Goal: Obtain resource: Download file/media

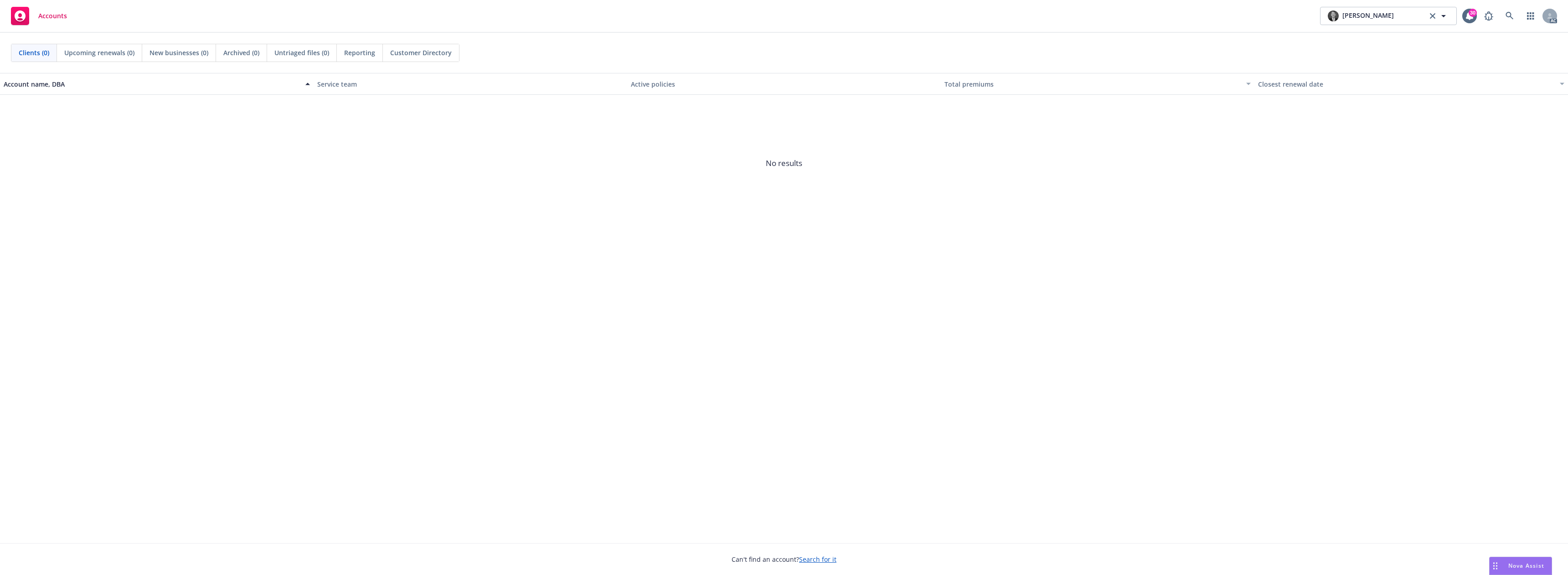
click at [1532, 563] on span "Nova Assist" at bounding box center [1526, 566] width 36 height 8
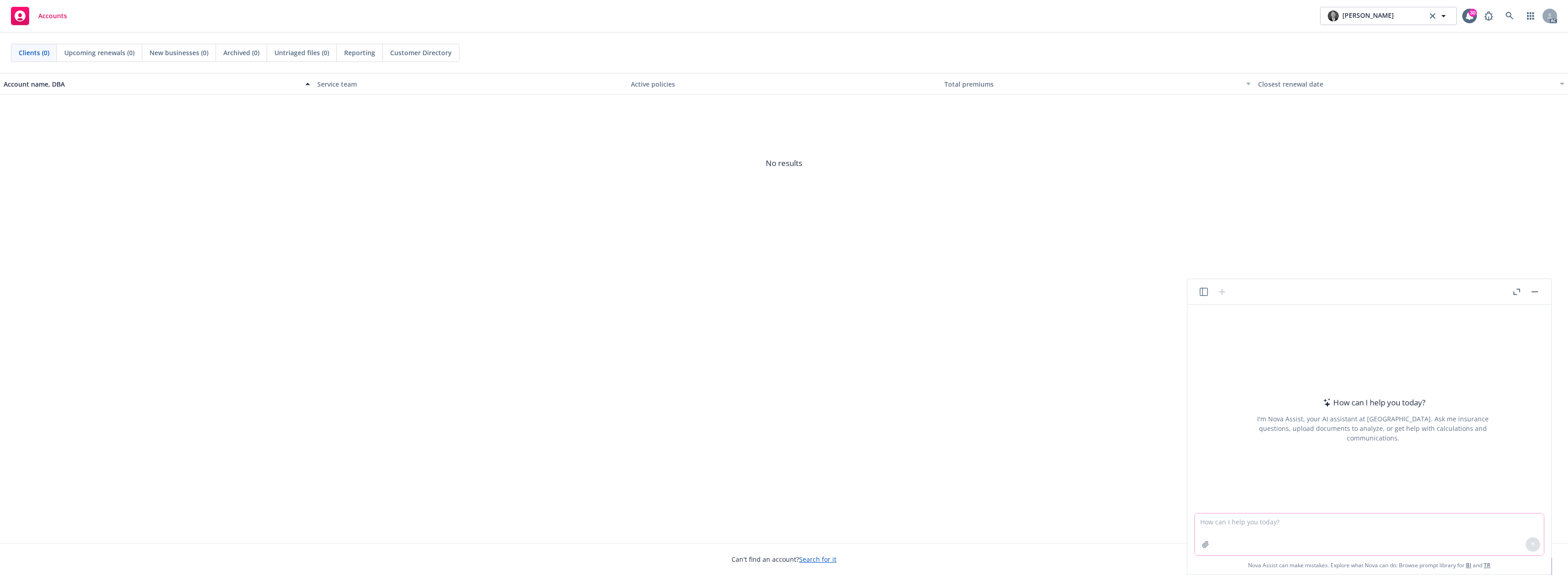
click at [1230, 523] on textarea at bounding box center [1370, 534] width 349 height 42
paste textarea "Hi [PERSON_NAME], I hope you are well. I understand that the Labation matter in…"
type textarea "Hi [PERSON_NAME], I hope you are well. I understand that the Labation matter in…"
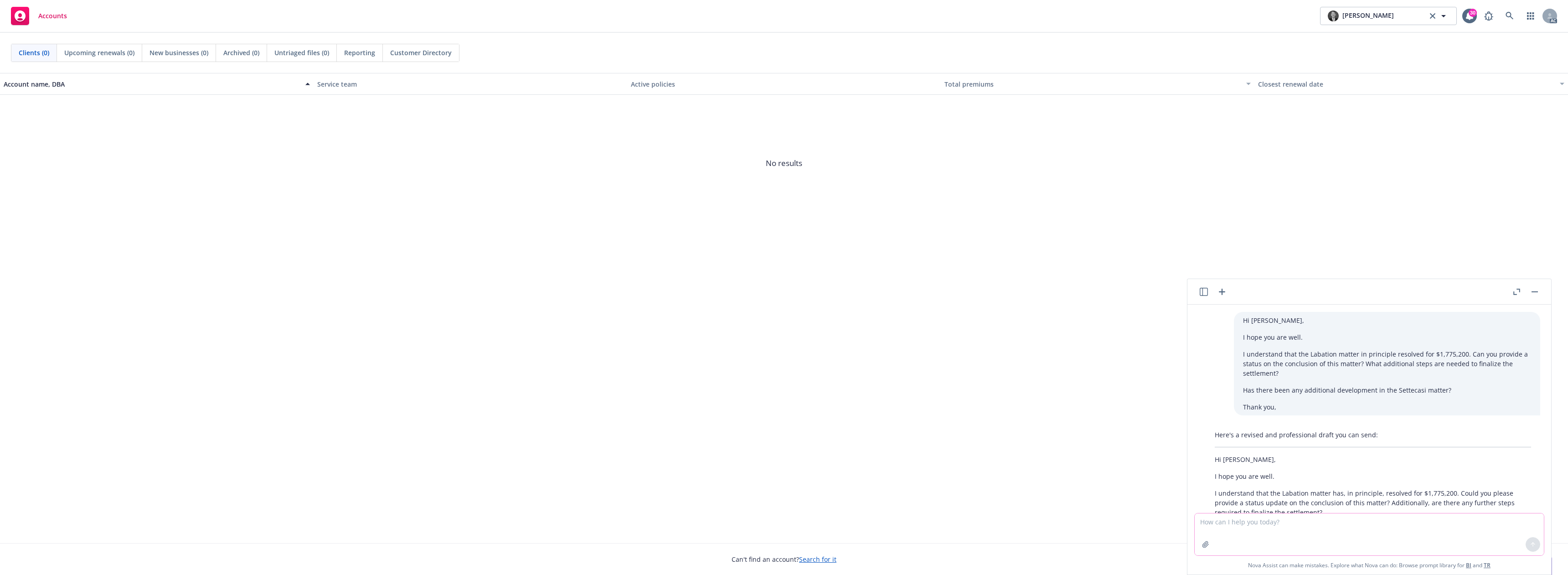
scroll to position [80, 0]
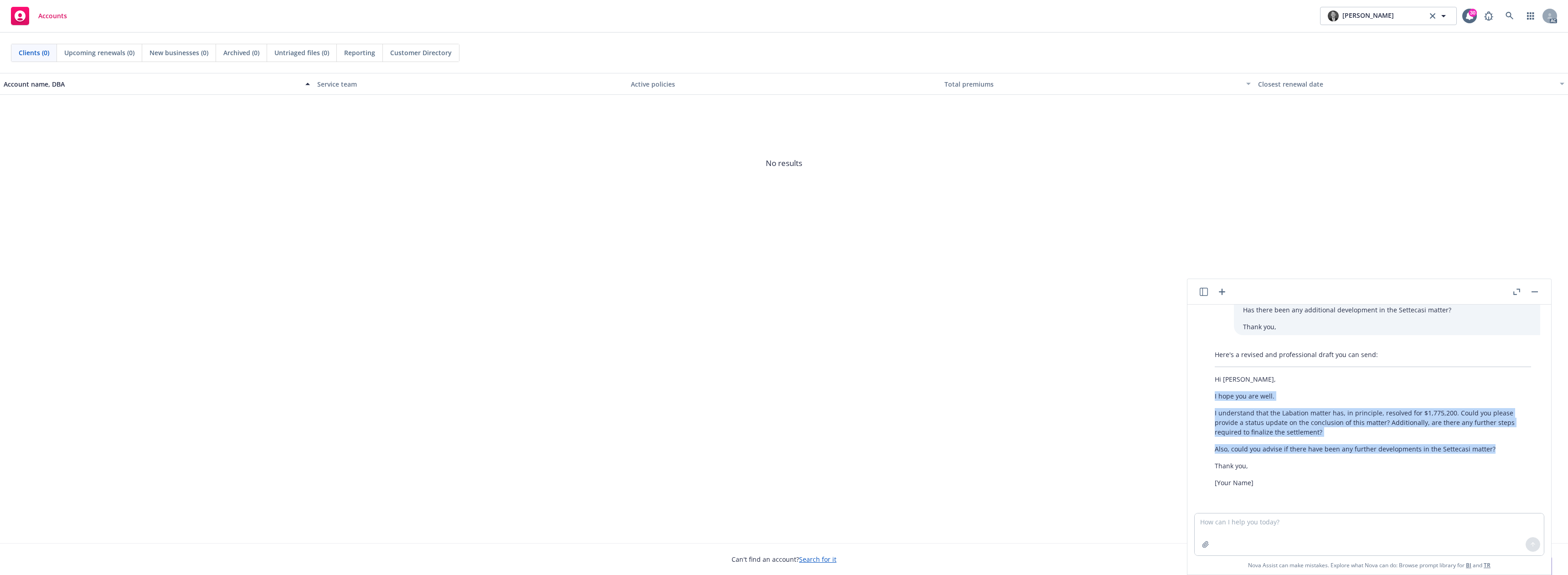
drag, startPoint x: 1237, startPoint y: 409, endPoint x: 1500, endPoint y: 455, distance: 267.0
click at [1500, 455] on div "Here's a revised and professional draft you can send: Hi [PERSON_NAME], I hope …" at bounding box center [1373, 418] width 335 height 145
copy div "I hope you are well. I understand that the Labation matter has, in principle, r…"
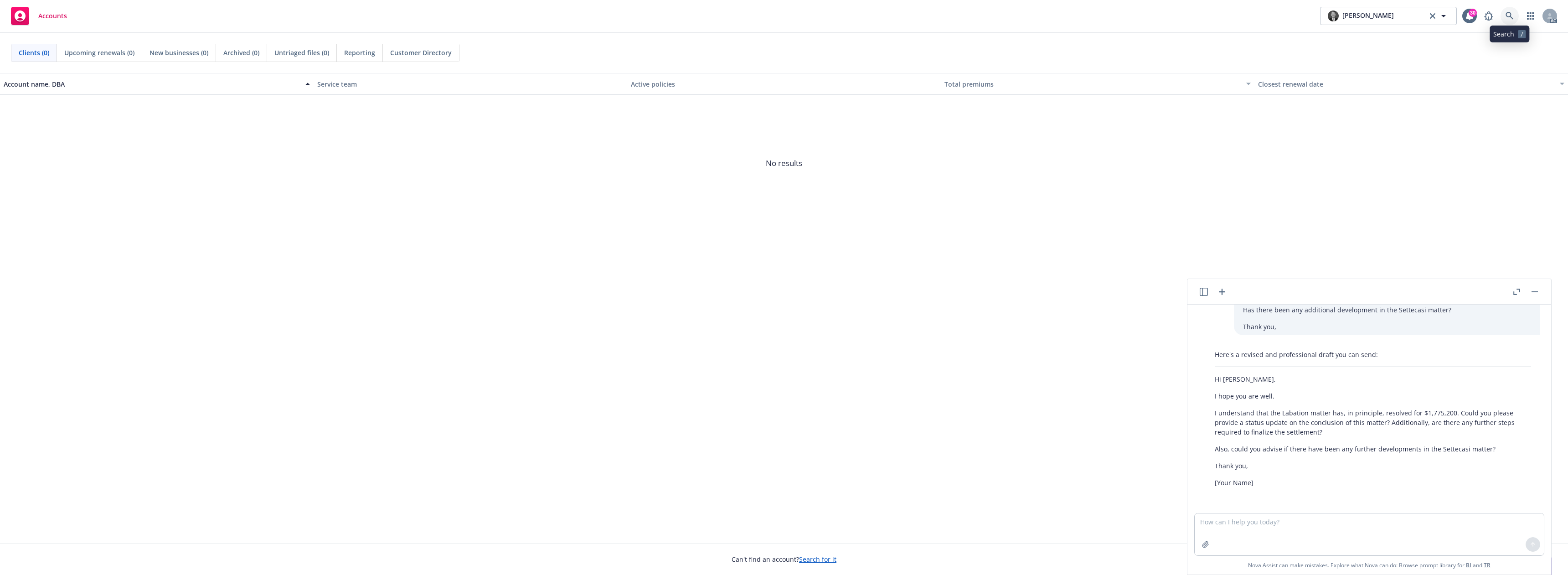
click at [1513, 12] on link at bounding box center [1510, 16] width 18 height 18
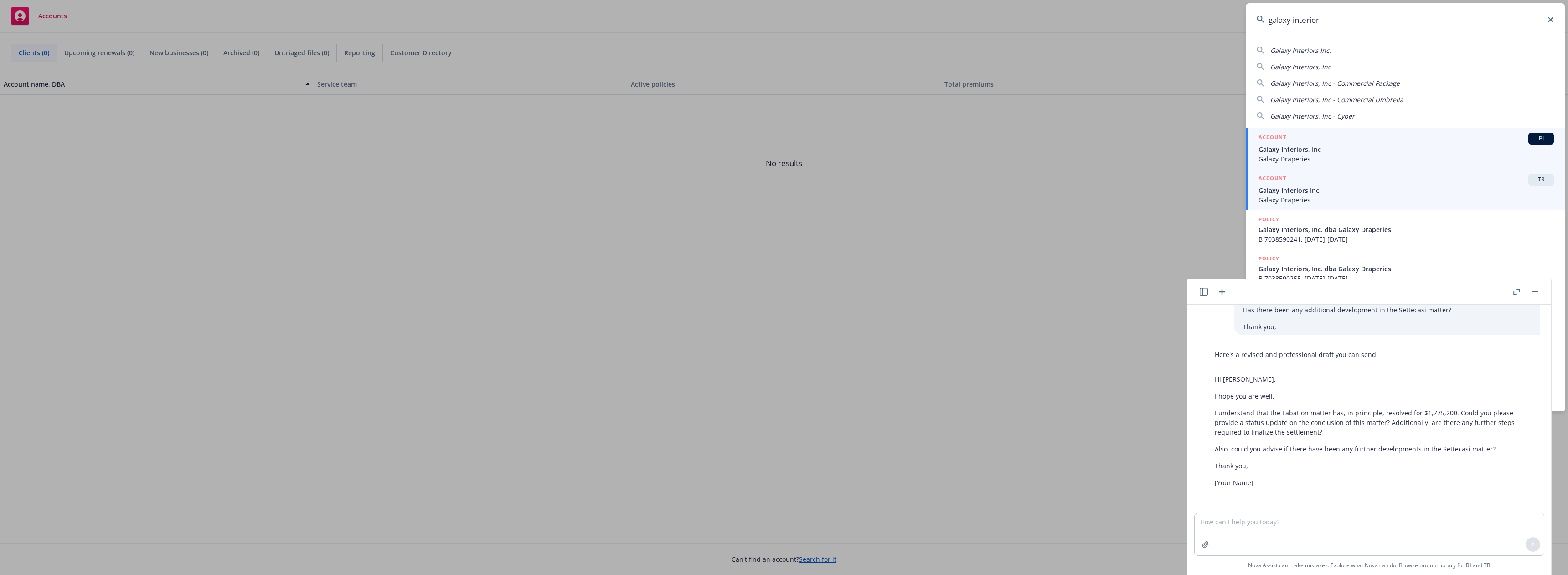
type input "galaxy interior"
click at [1298, 191] on span "Galaxy Interiors Inc." at bounding box center [1406, 191] width 295 height 10
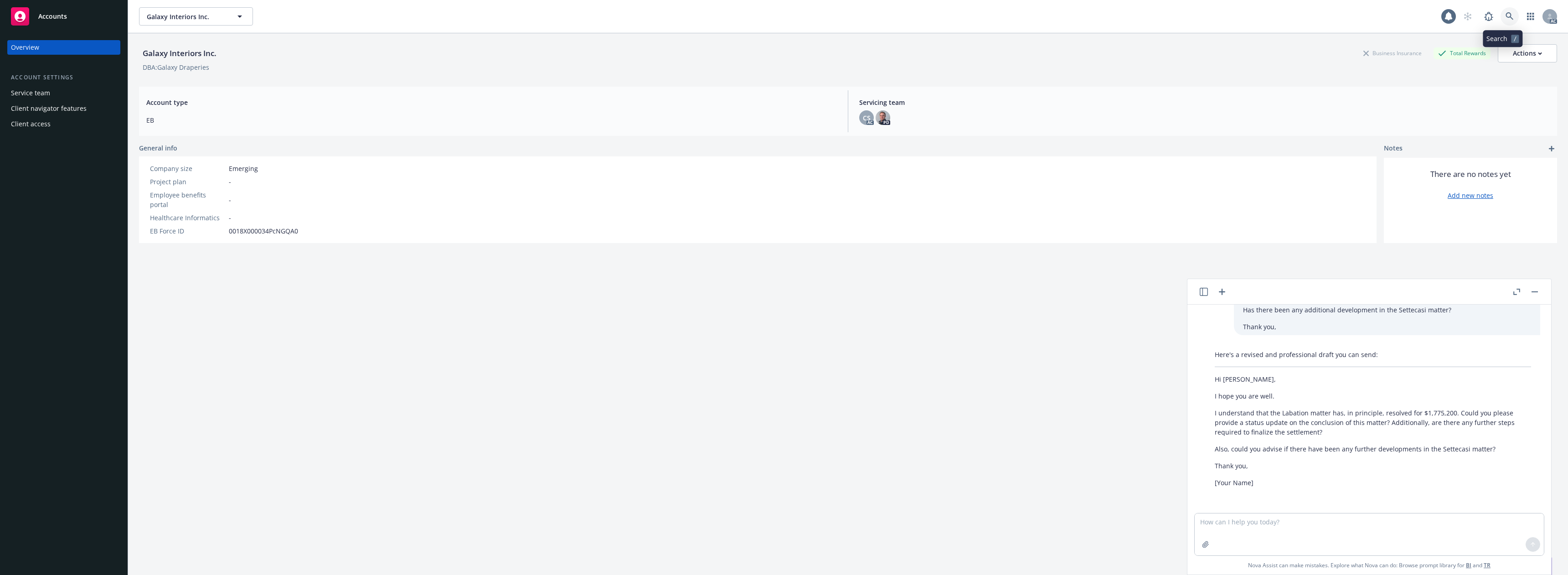
click at [1505, 15] on icon at bounding box center [1509, 16] width 8 height 8
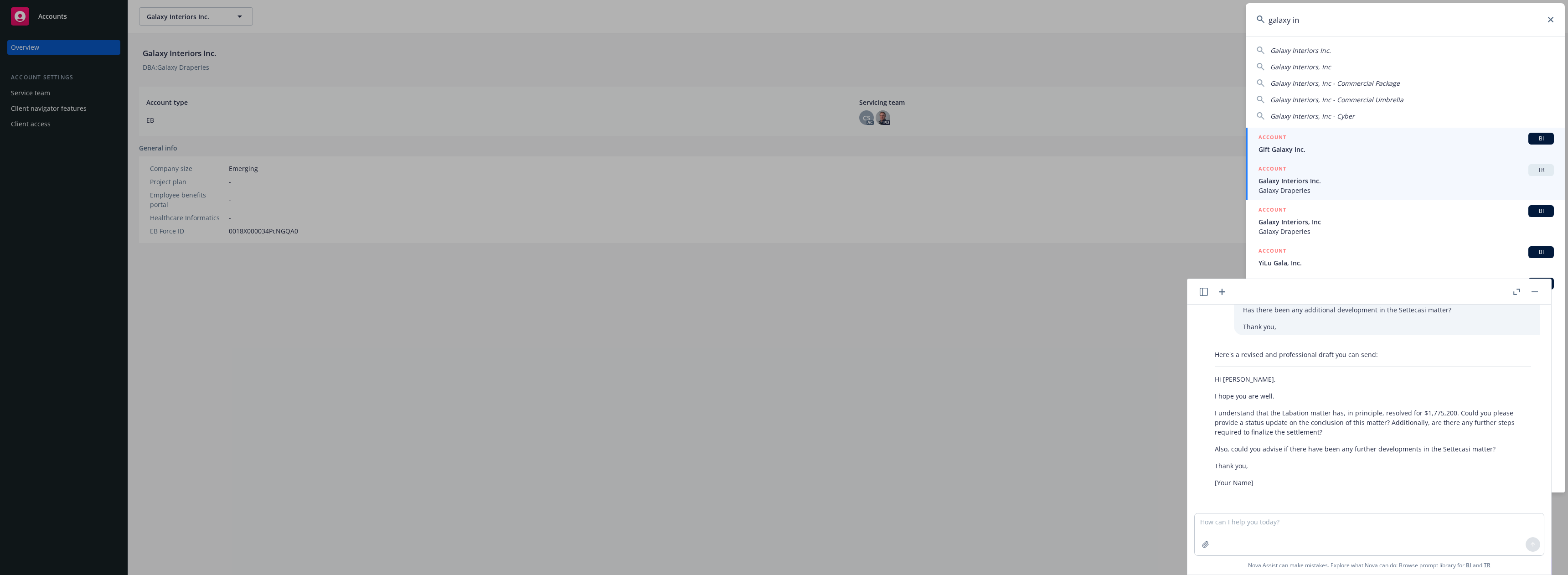
type input "galaxy in"
click at [1310, 188] on span "Galaxy Draperies" at bounding box center [1406, 191] width 295 height 10
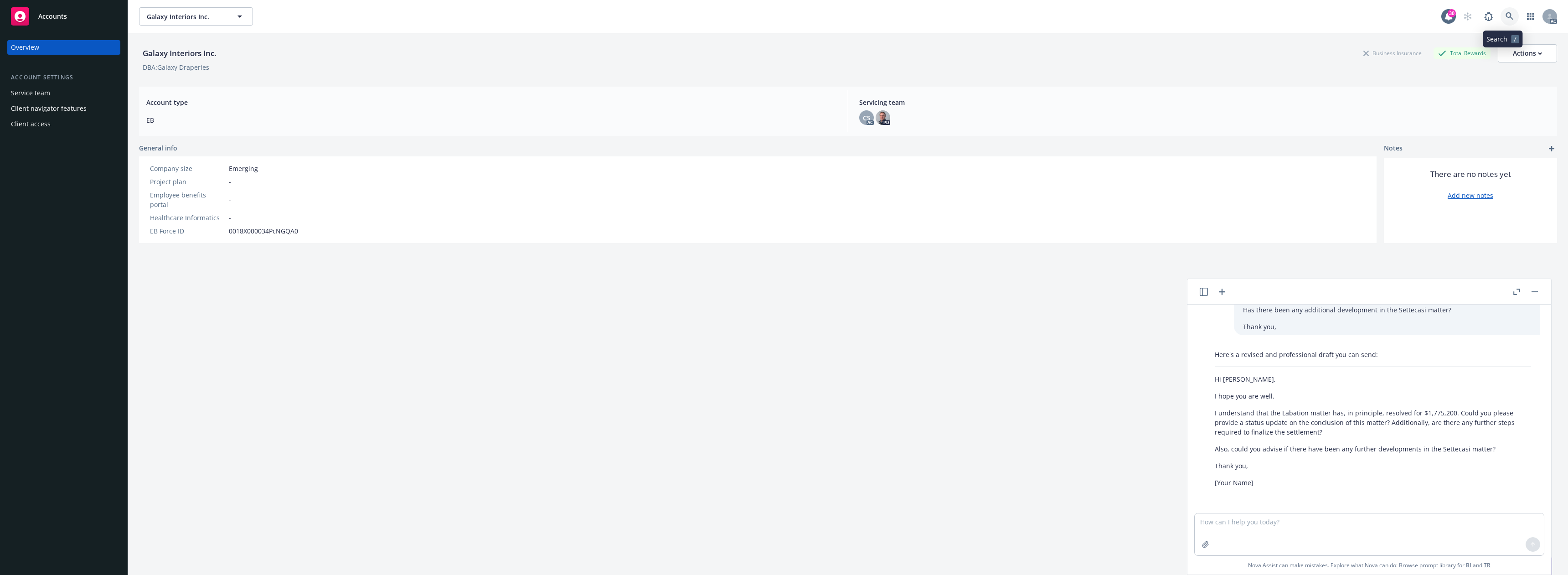
click at [1505, 13] on icon at bounding box center [1509, 16] width 8 height 8
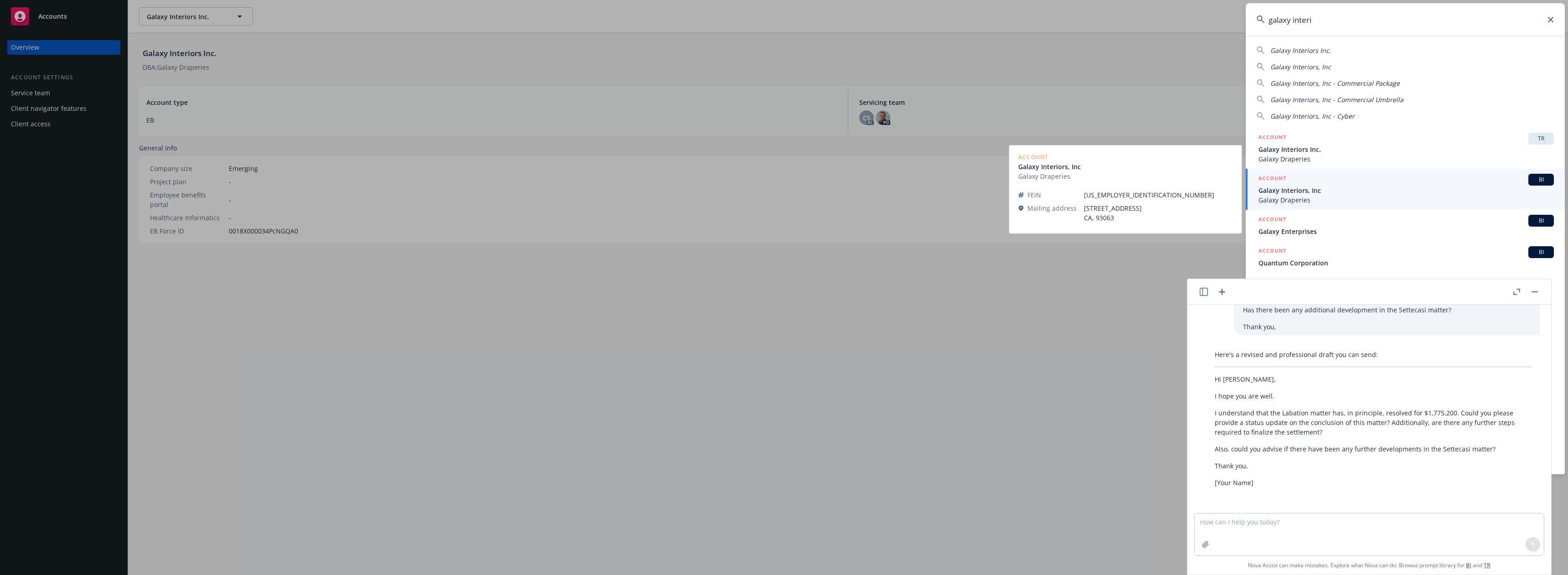
type input "galaxy interi"
click at [1302, 200] on span "Galaxy Draperies" at bounding box center [1406, 200] width 295 height 10
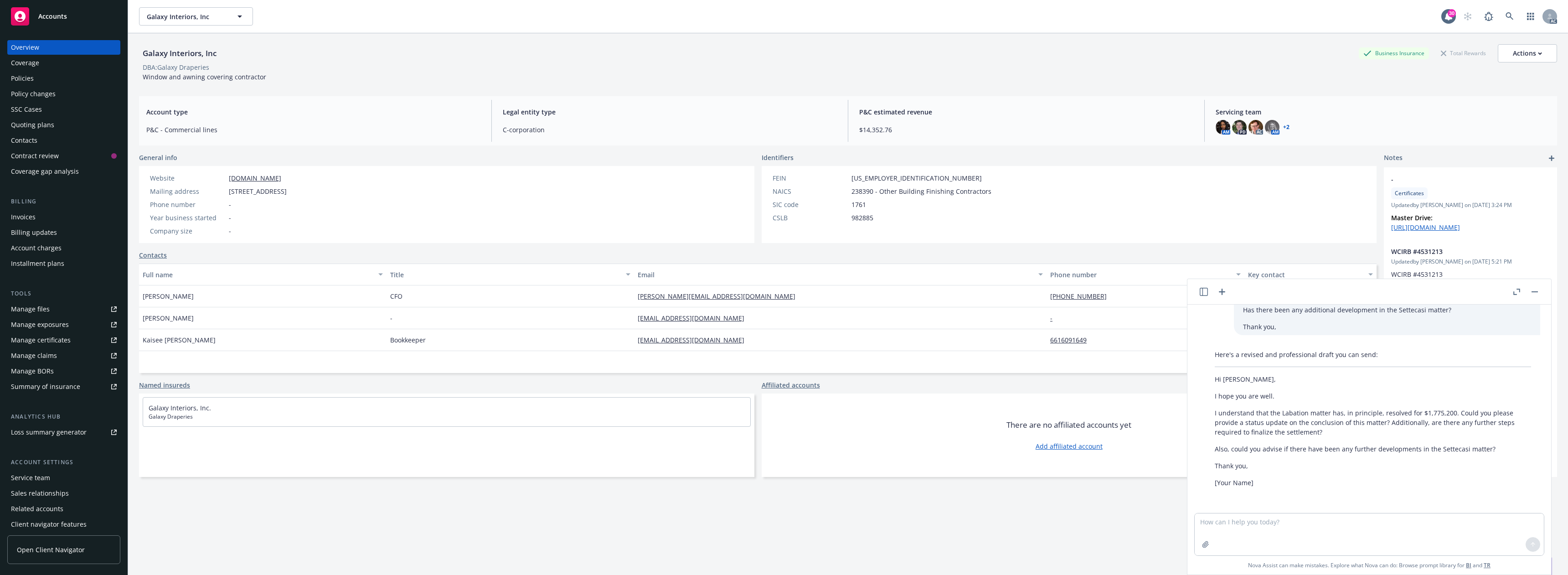
click at [32, 77] on div "Policies" at bounding box center [22, 79] width 23 height 15
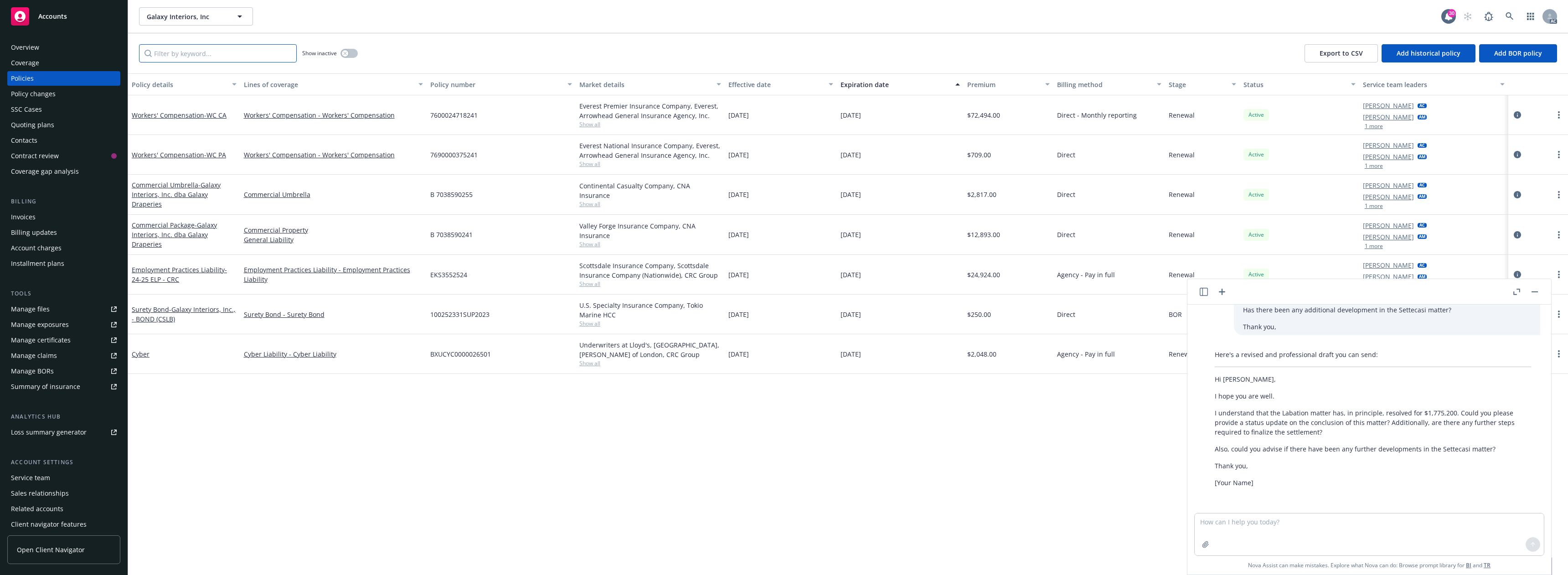
click at [187, 57] on input "Filter by keyword..." at bounding box center [217, 54] width 158 height 18
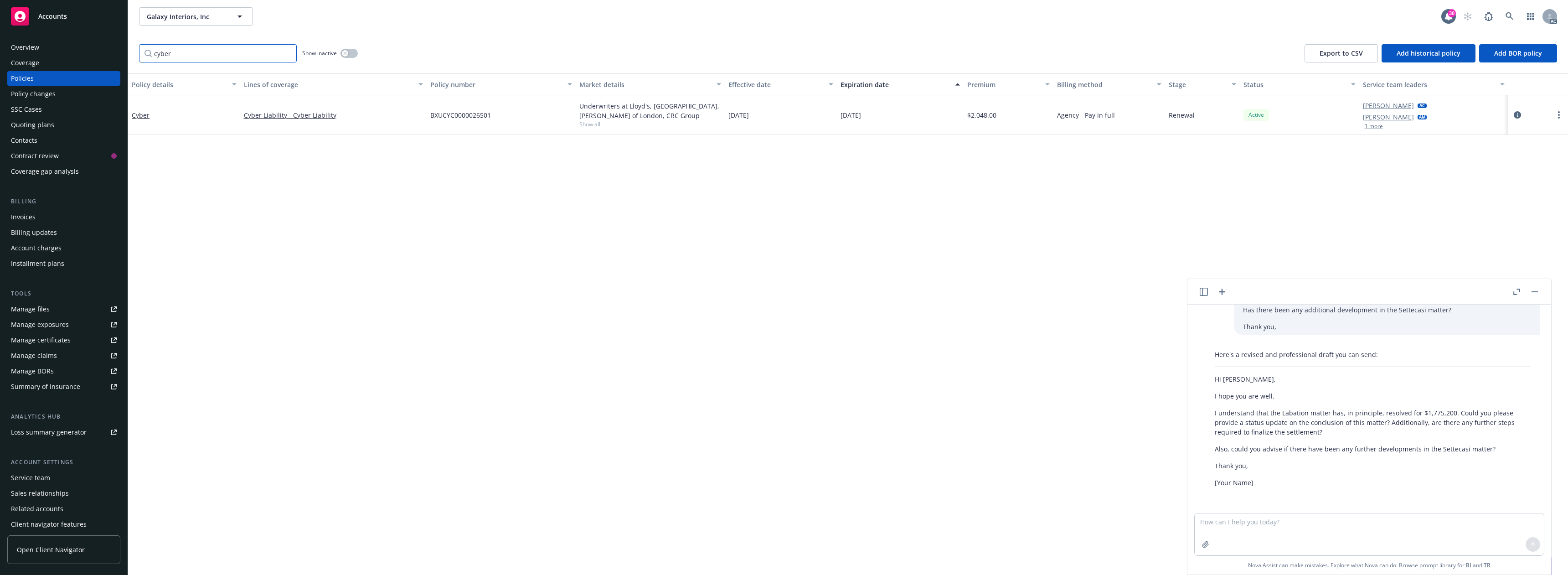
type input "cyber"
click at [351, 52] on button "button" at bounding box center [349, 53] width 17 height 9
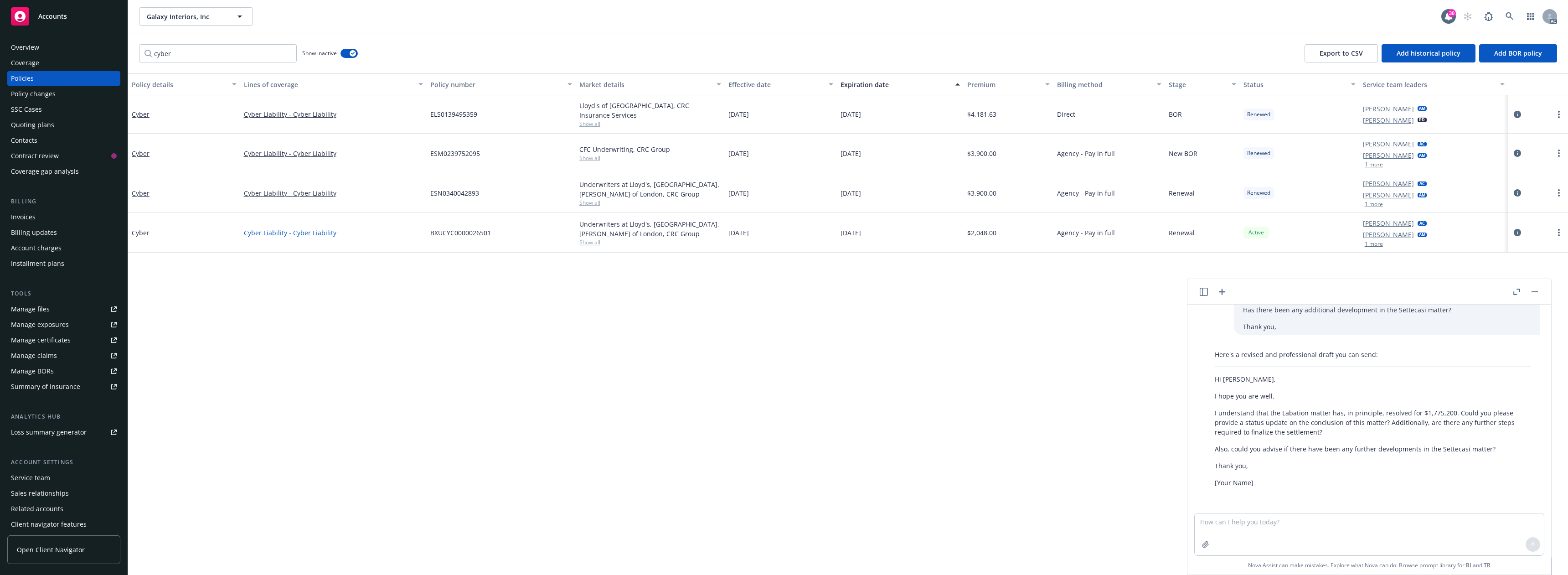
click at [287, 228] on link "Cyber Liability - Cyber Liability" at bounding box center [334, 233] width 179 height 10
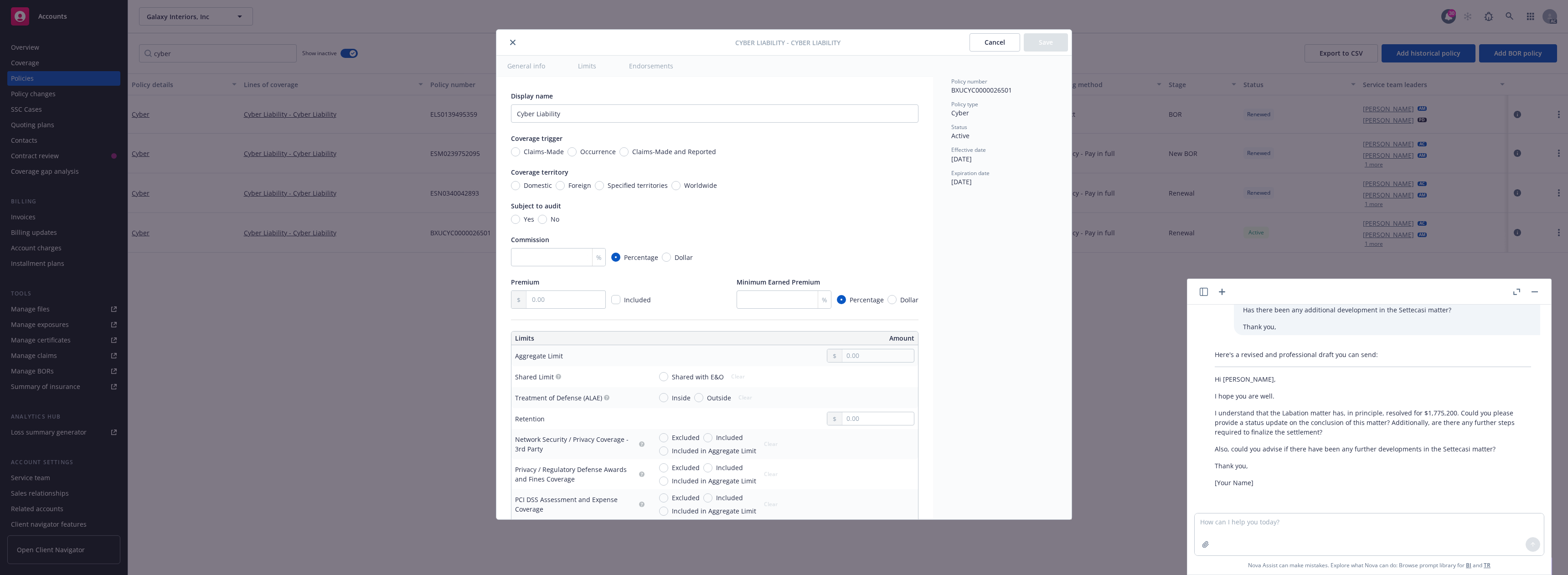
type textarea "x"
click at [511, 43] on icon "close" at bounding box center [513, 42] width 5 height 5
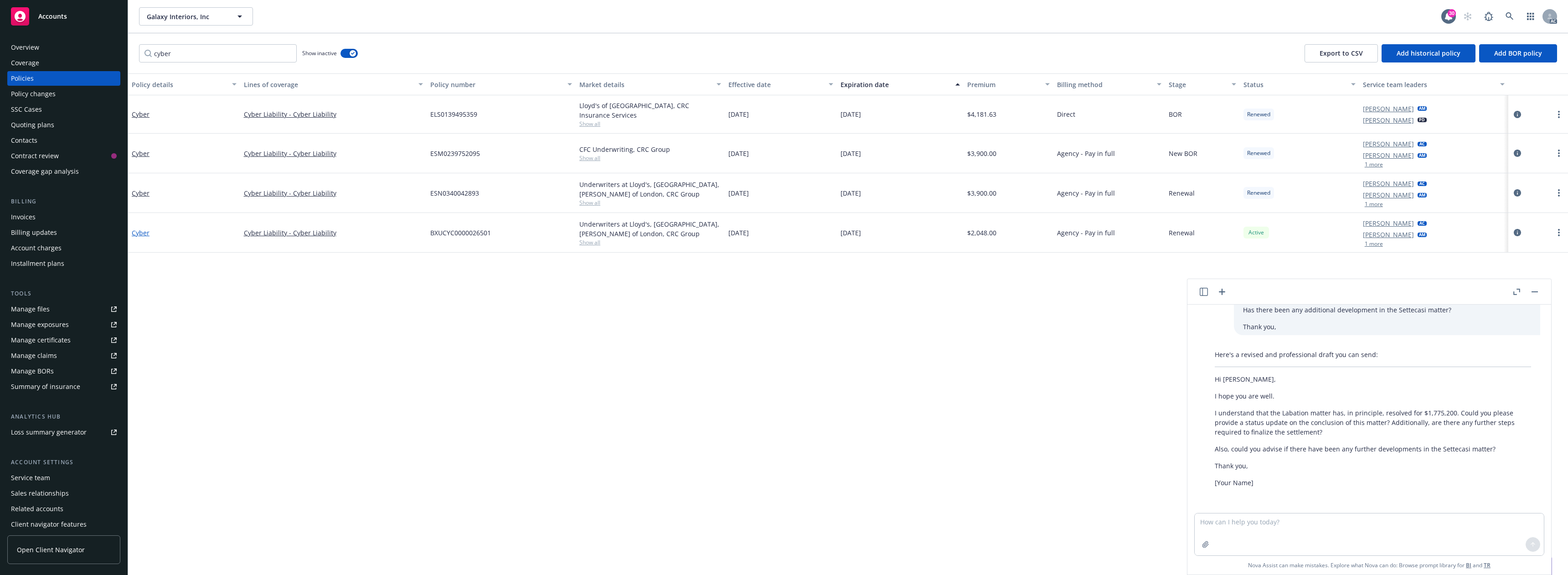
click at [147, 228] on link "Cyber" at bounding box center [140, 233] width 18 height 9
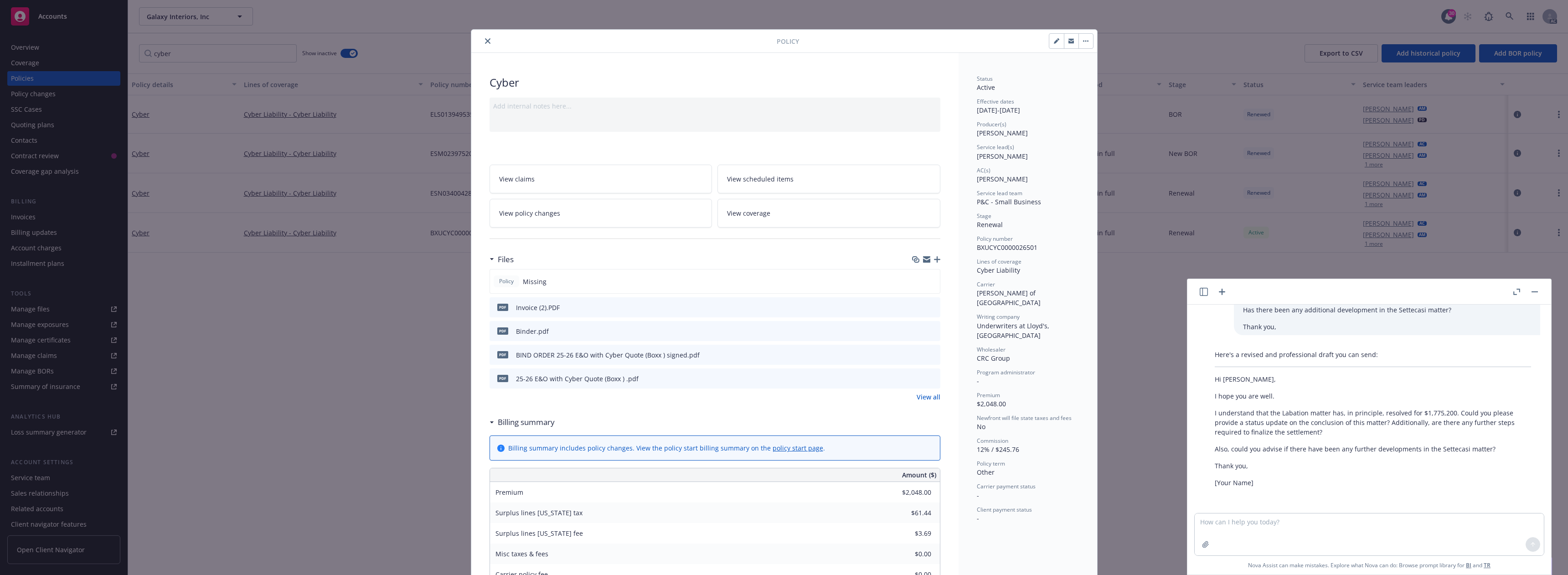
click at [916, 308] on icon "download file" at bounding box center [917, 307] width 7 height 7
click at [915, 328] on icon "download file" at bounding box center [917, 331] width 7 height 7
click at [485, 40] on icon "close" at bounding box center [488, 41] width 5 height 5
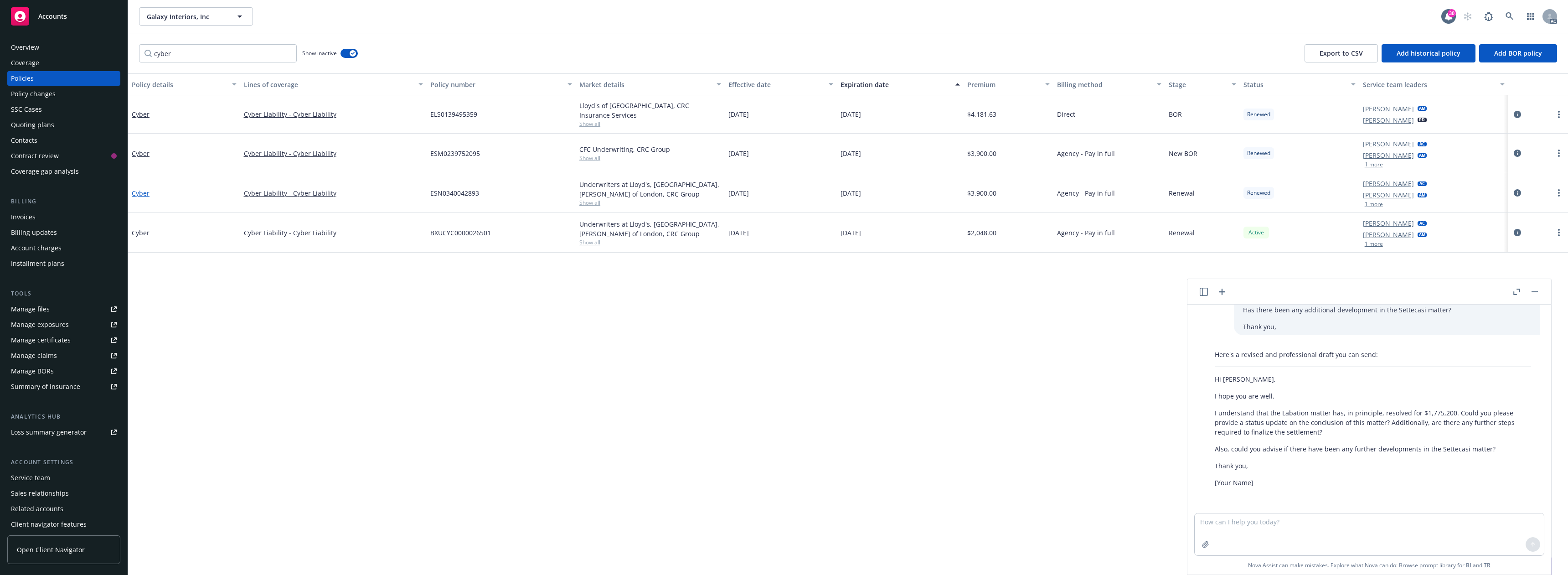
click at [137, 190] on link "Cyber" at bounding box center [140, 193] width 18 height 9
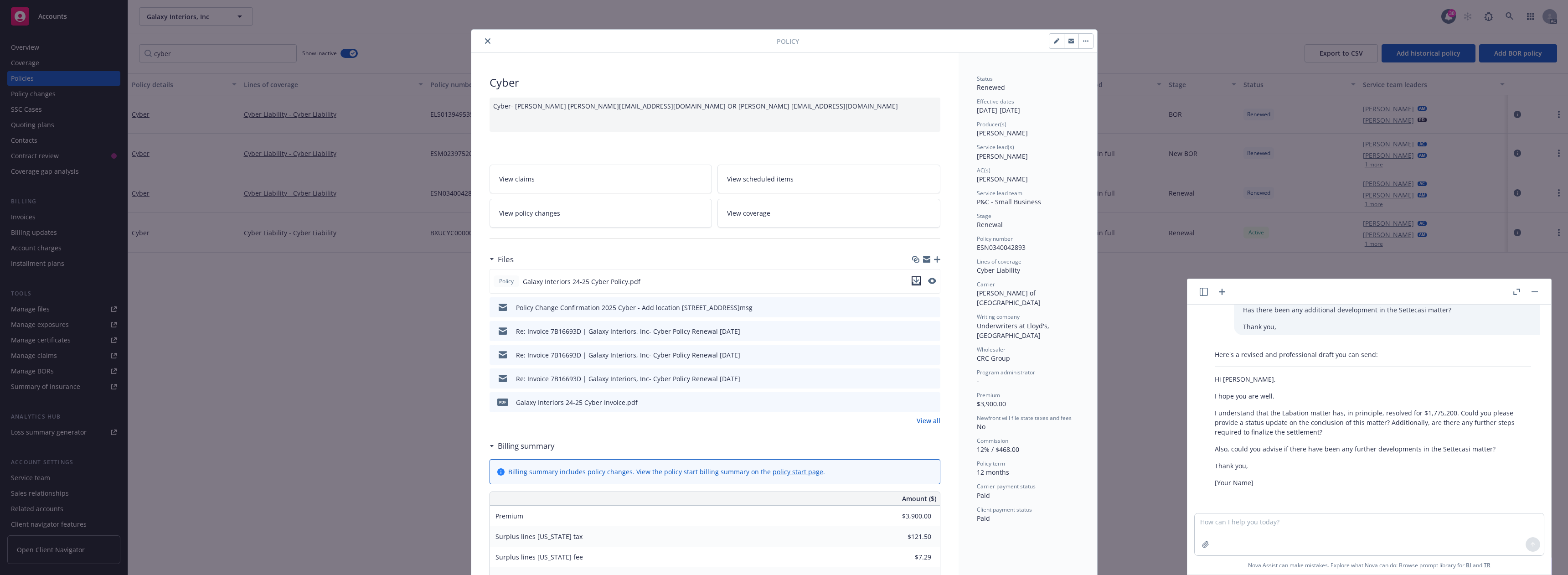
click at [912, 278] on icon "download file" at bounding box center [916, 281] width 7 height 7
click at [485, 38] on icon "close" at bounding box center [488, 41] width 5 height 5
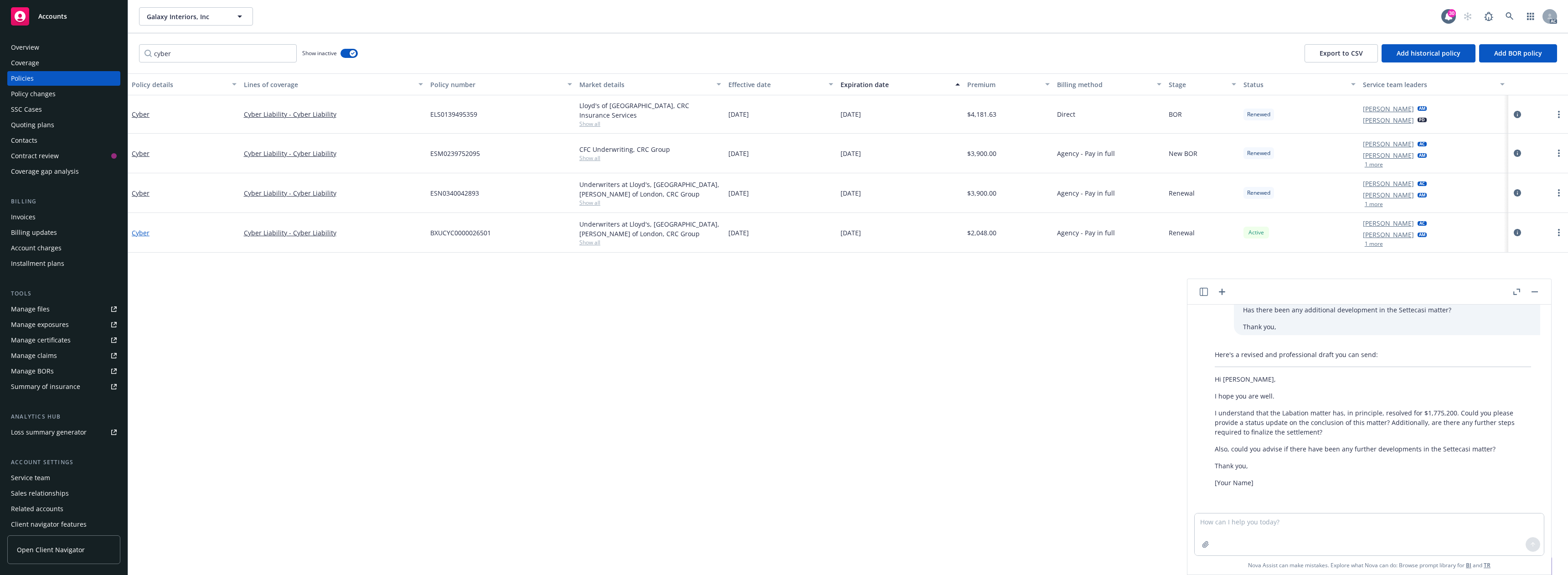
click at [136, 230] on link "Cyber" at bounding box center [140, 233] width 18 height 9
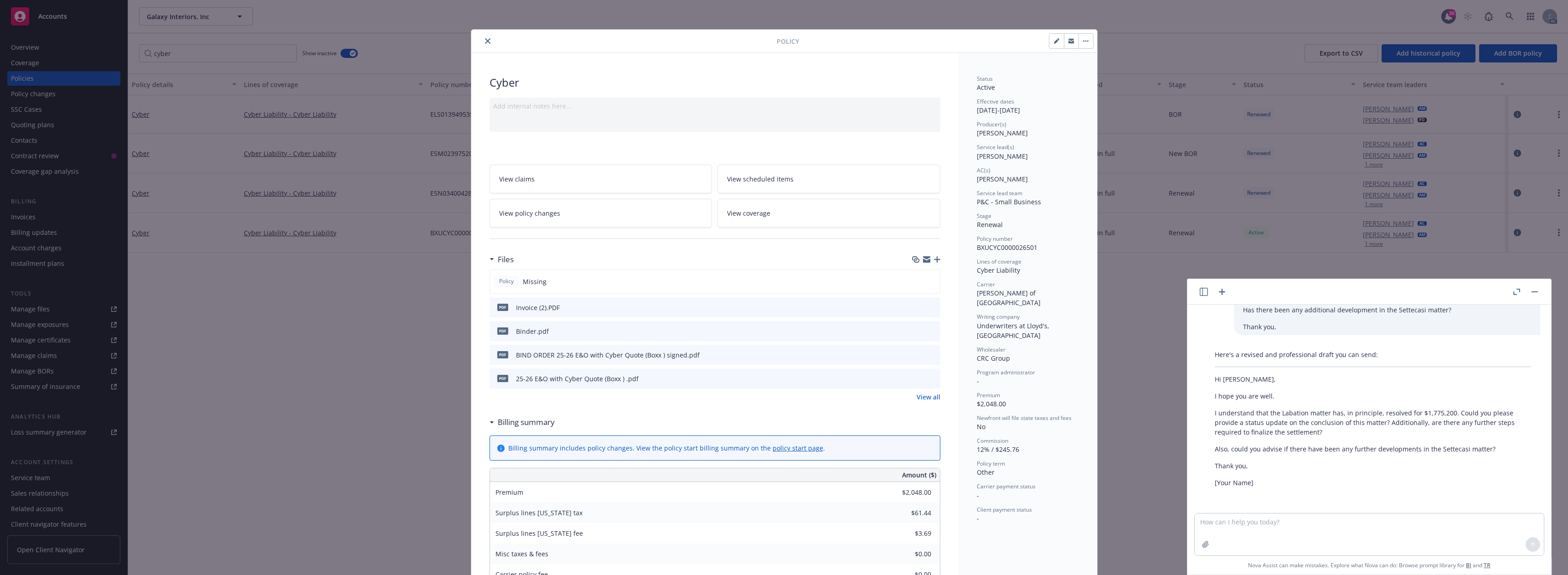
scroll to position [27, 0]
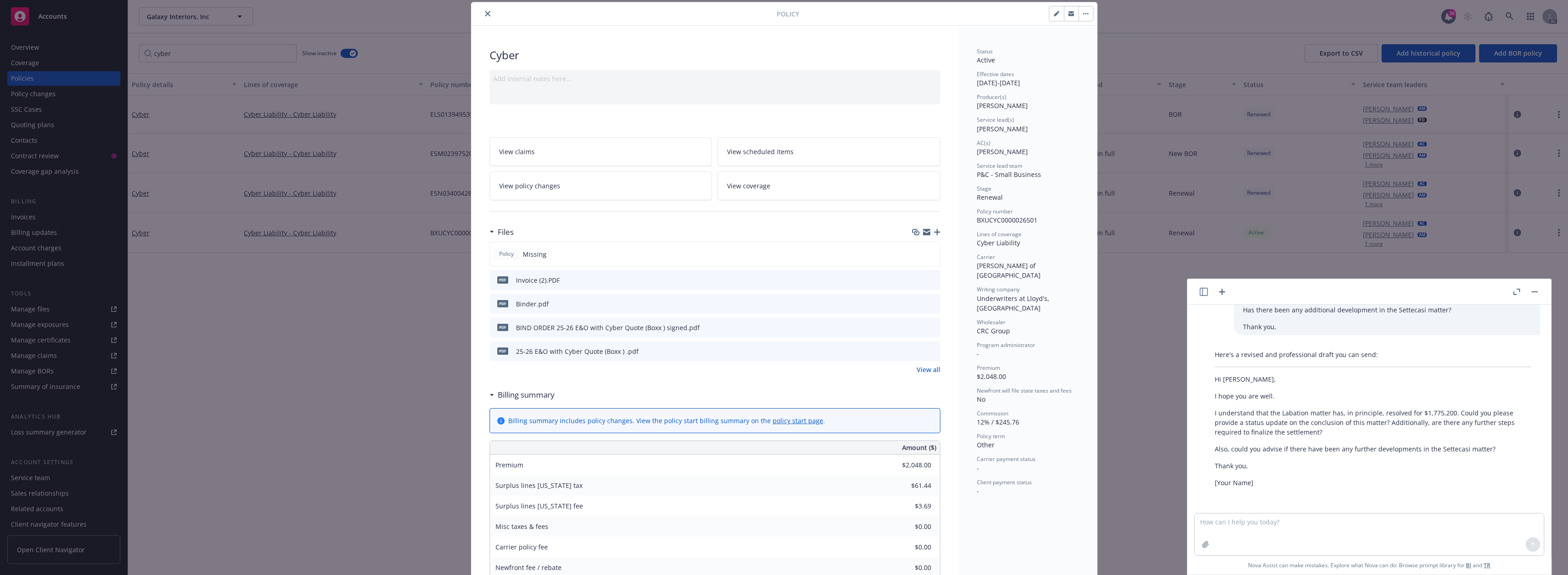
click at [915, 351] on icon "download file" at bounding box center [917, 351] width 7 height 7
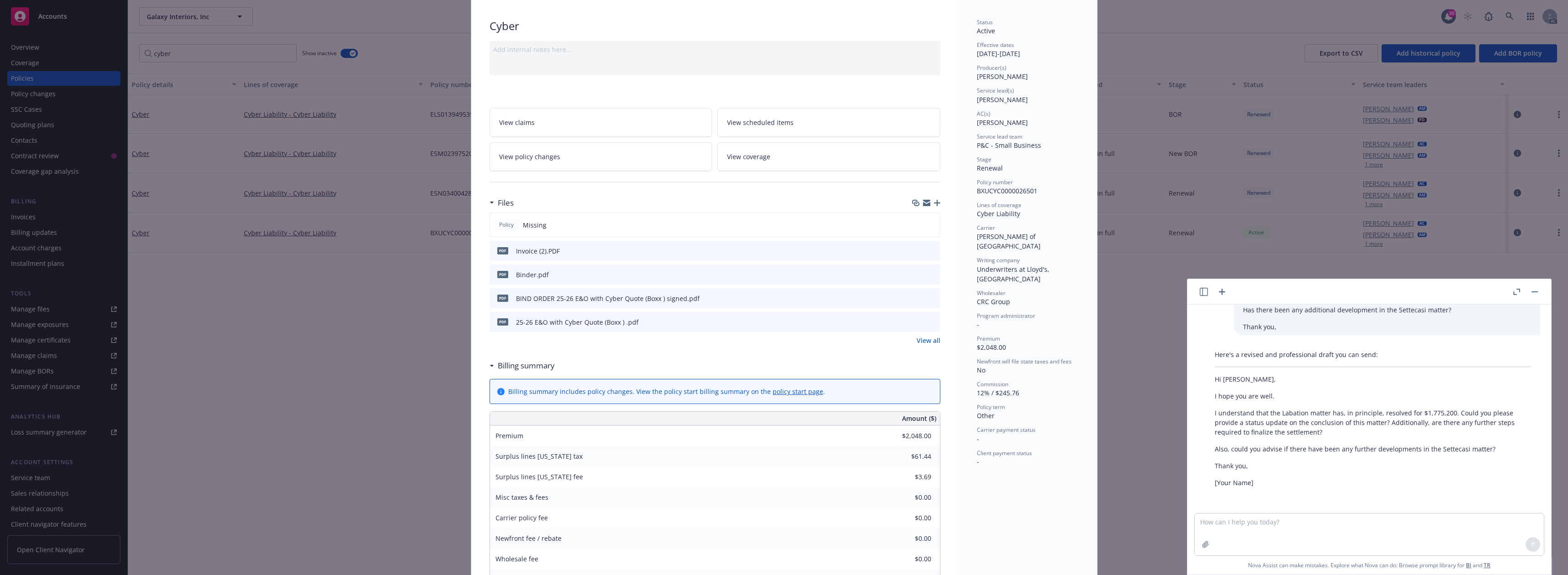
scroll to position [73, 0]
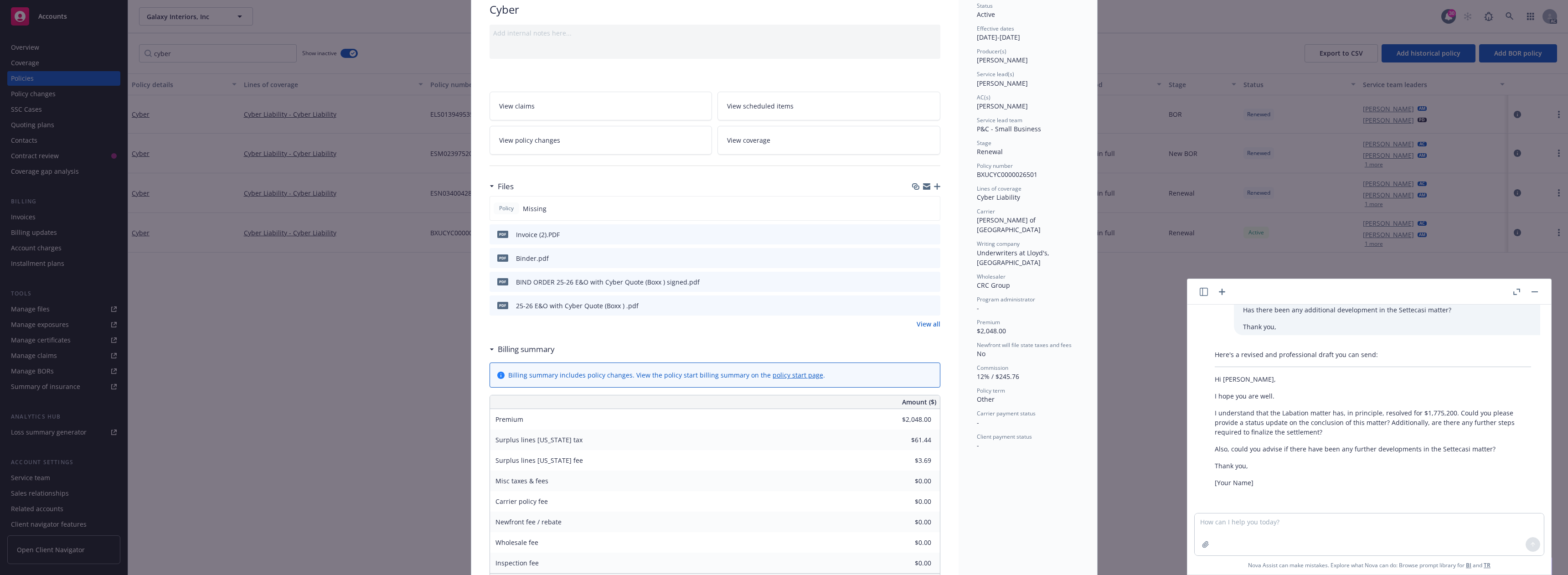
click at [921, 323] on link "View all" at bounding box center [928, 324] width 24 height 10
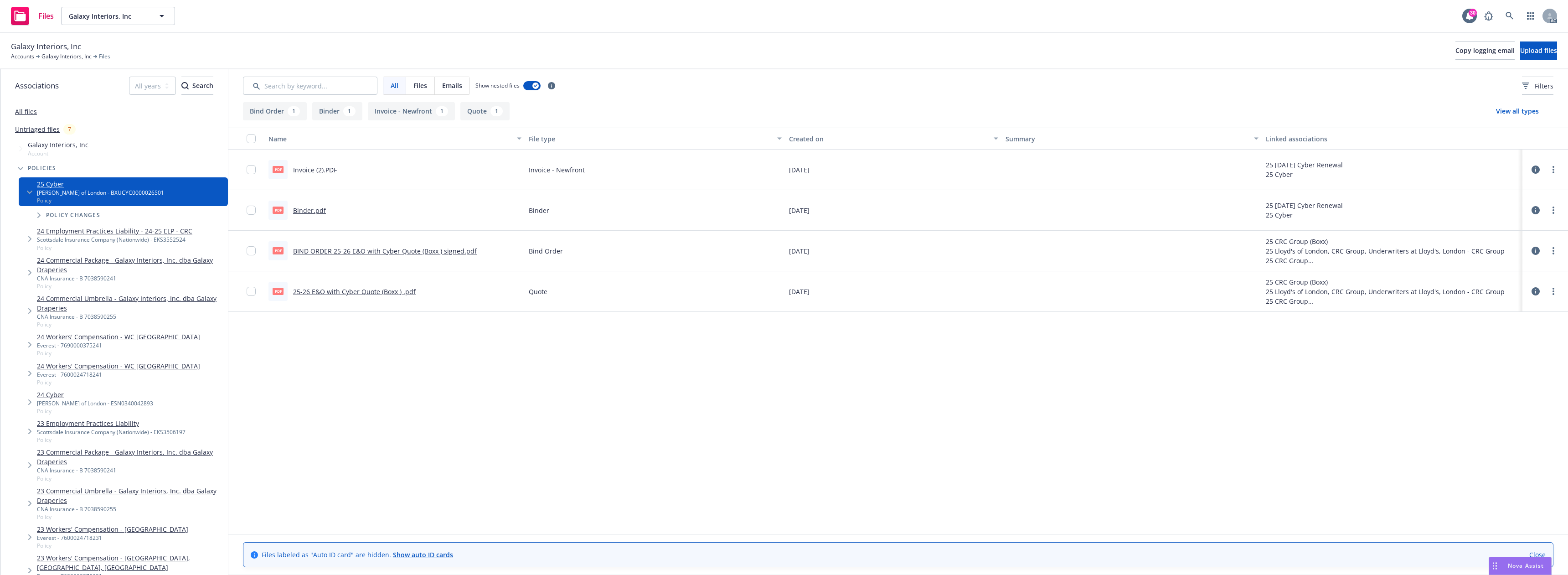
click at [366, 292] on link "25-26 E&O with Cyber Quote (Boxx ) .pdf" at bounding box center [354, 292] width 122 height 9
click at [1516, 566] on span "Nova Assist" at bounding box center [1525, 566] width 36 height 8
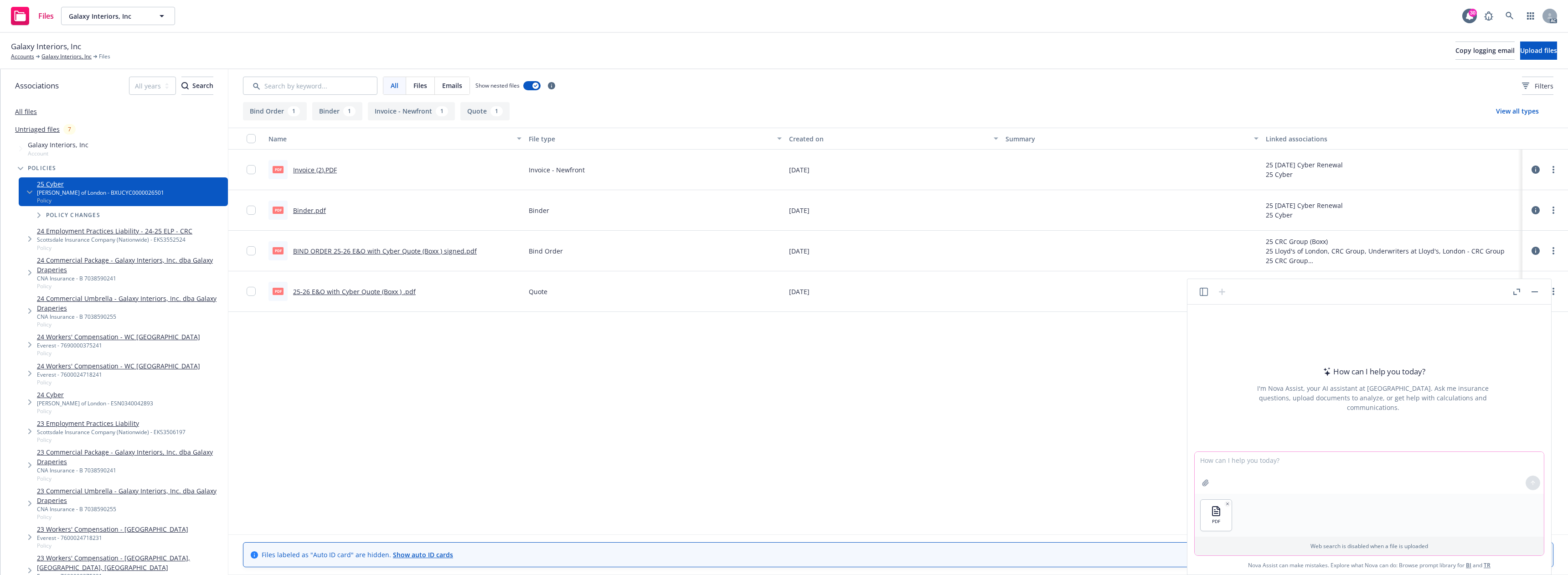
click at [1245, 479] on textarea at bounding box center [1370, 473] width 349 height 42
type textarea "summarize allegations"
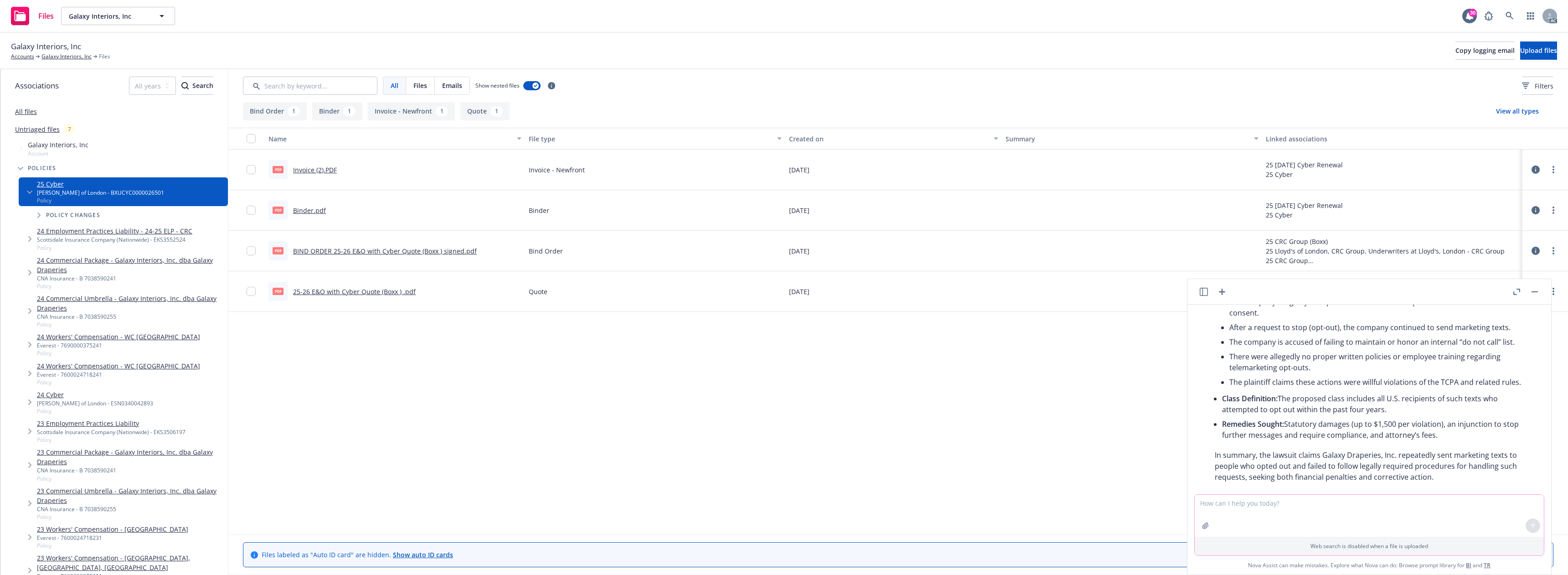
scroll to position [176, 0]
